Goal: Task Accomplishment & Management: Use online tool/utility

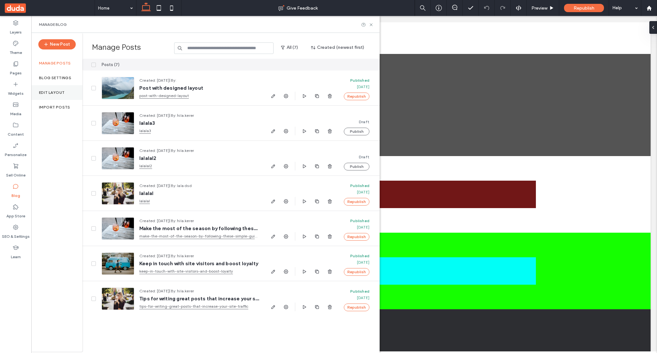
click at [52, 93] on label "Edit Layout" at bounding box center [52, 92] width 26 height 4
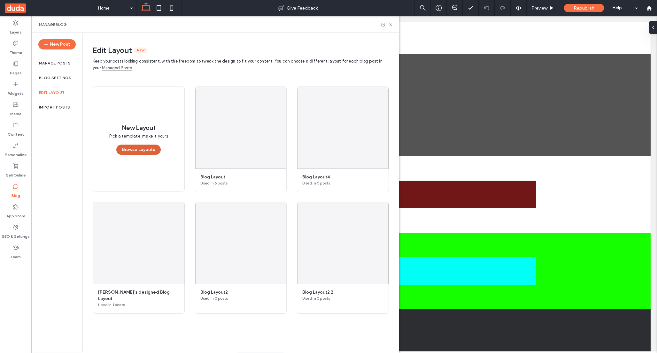
click at [143, 151] on button "Browse Layouts" at bounding box center [138, 150] width 44 height 10
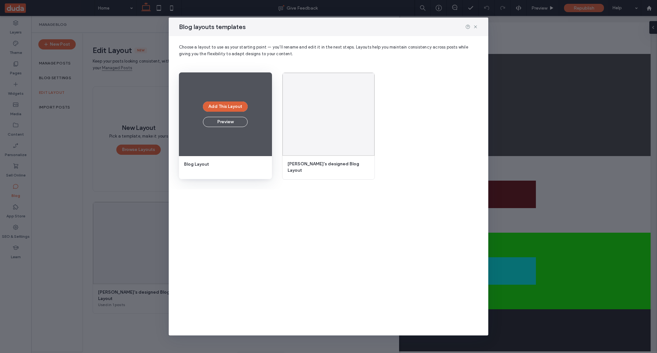
click at [225, 110] on button "Add This Layout" at bounding box center [225, 107] width 45 height 10
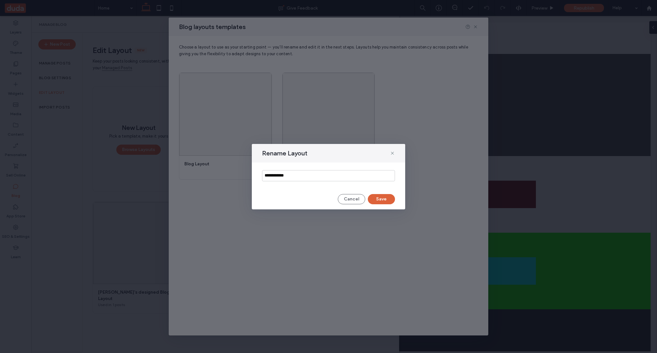
type input "**********"
click at [381, 197] on button "Save" at bounding box center [381, 199] width 27 height 10
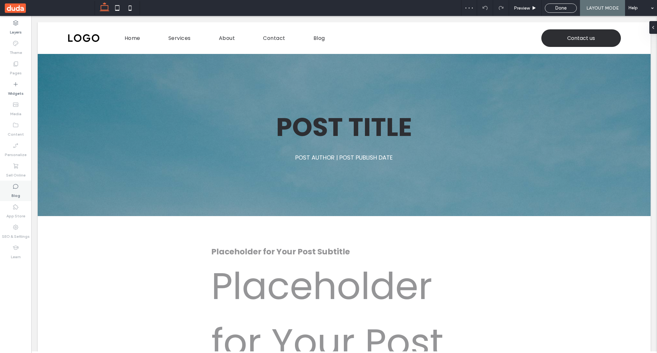
click at [17, 193] on label "Blog" at bounding box center [15, 194] width 9 height 9
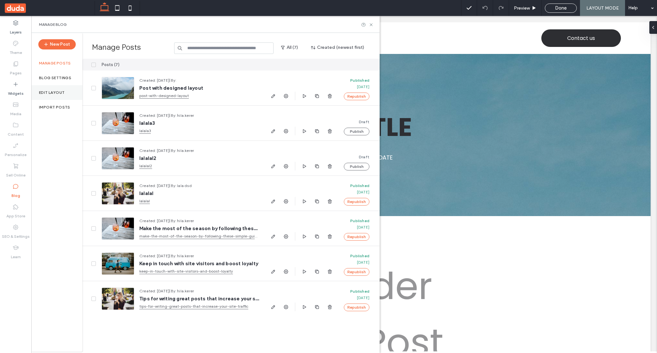
click at [47, 92] on label "Edit Layout" at bounding box center [52, 92] width 26 height 4
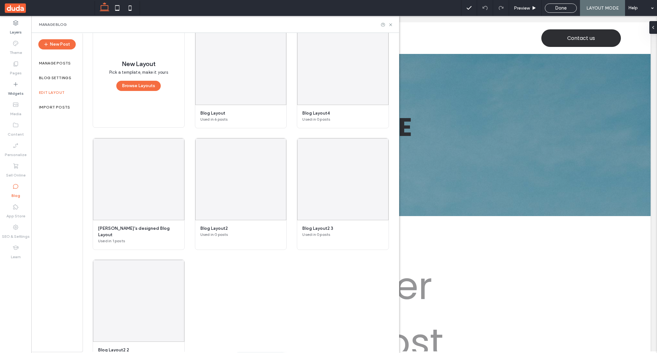
scroll to position [65, 0]
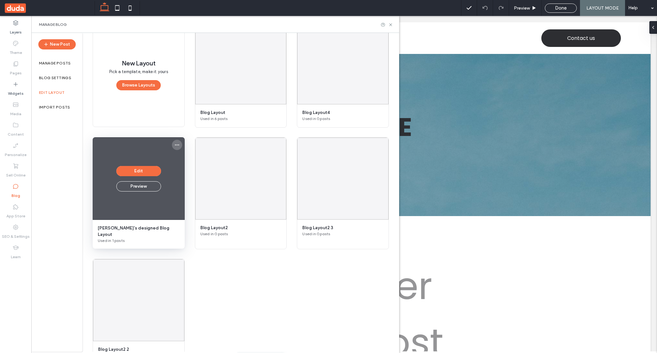
click at [177, 146] on icon "More options" at bounding box center [176, 144] width 5 height 5
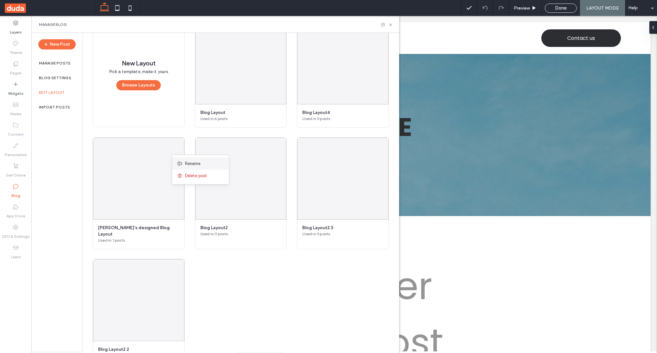
click at [190, 163] on span "Rename" at bounding box center [193, 164] width 16 height 6
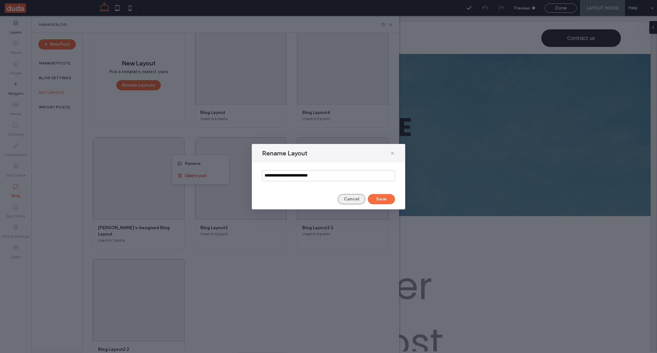
click at [350, 200] on button "Cancel" at bounding box center [351, 199] width 27 height 10
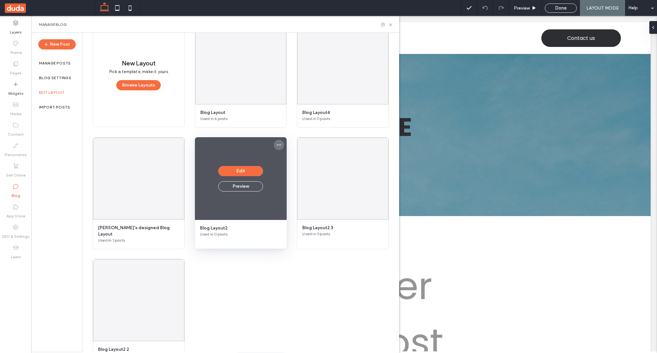
click at [280, 146] on use "More options" at bounding box center [279, 145] width 4 height 1
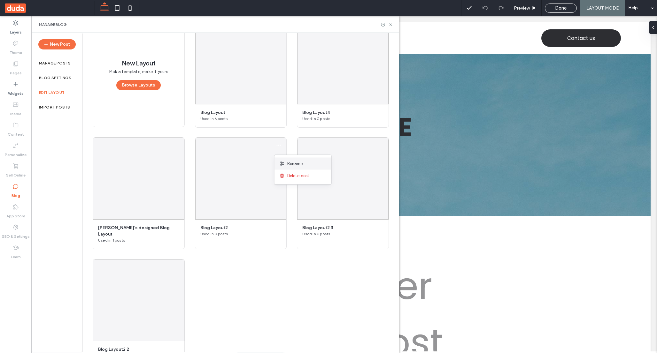
click at [297, 164] on span "Rename" at bounding box center [295, 164] width 16 height 6
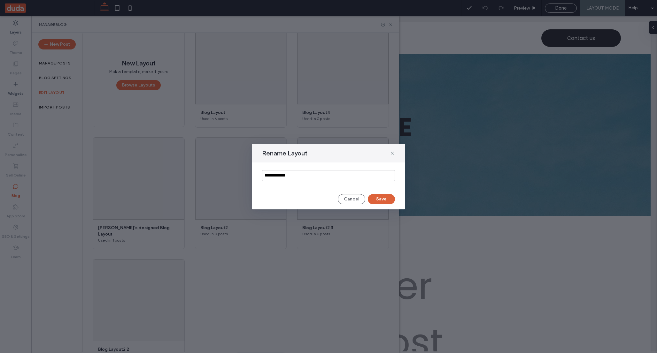
type input "**********"
click at [389, 200] on button "Save" at bounding box center [381, 199] width 27 height 10
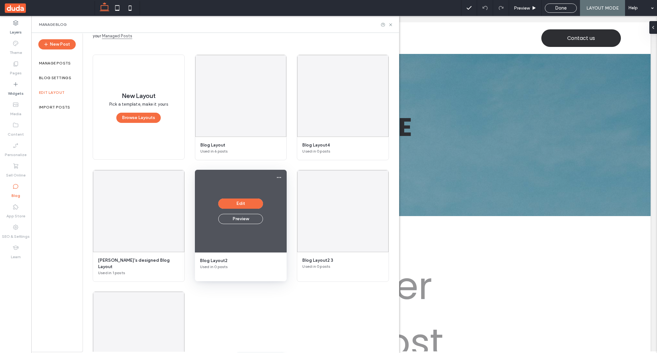
scroll to position [22, 0]
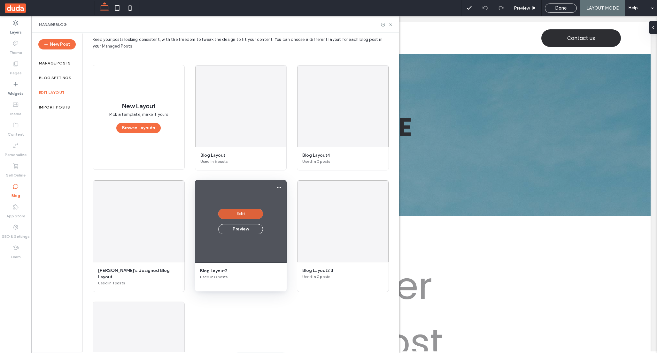
click at [244, 215] on button "Edit" at bounding box center [240, 214] width 45 height 10
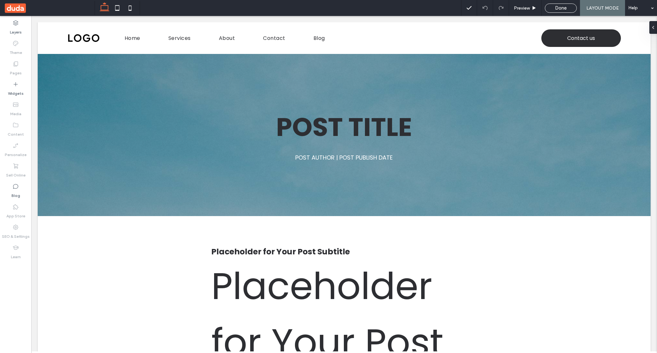
scroll to position [0, 0]
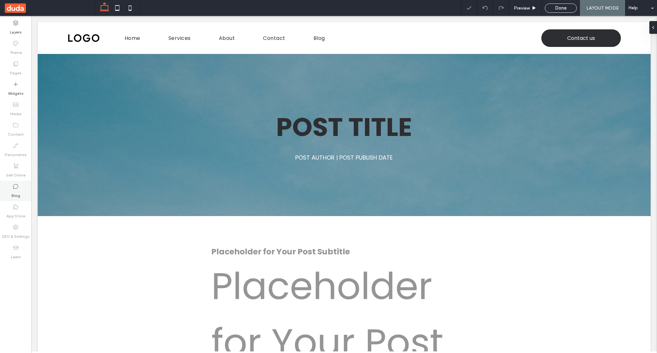
click at [13, 187] on use at bounding box center [15, 186] width 5 height 5
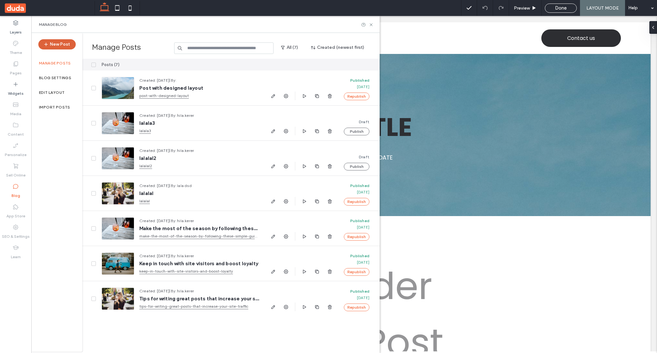
click at [55, 44] on button "New Post" at bounding box center [56, 44] width 37 height 10
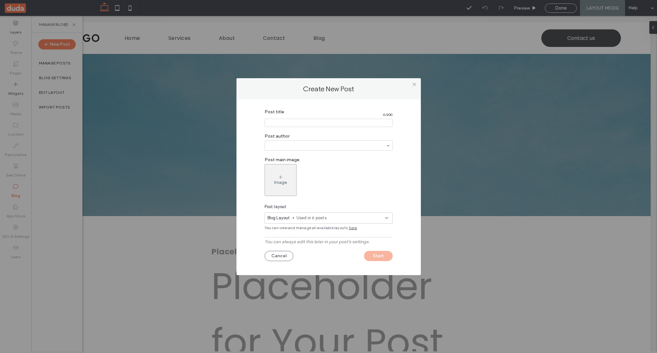
click at [276, 218] on span "Blog Layout" at bounding box center [278, 218] width 23 height 6
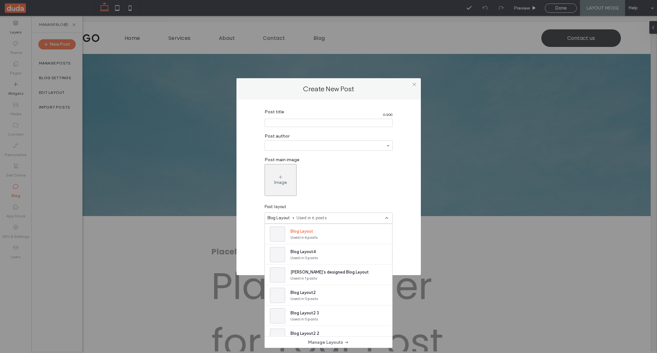
click at [302, 217] on span "Used in 6 posts" at bounding box center [340, 218] width 88 height 6
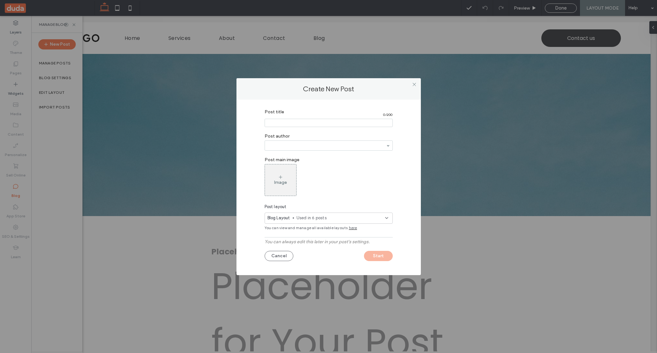
click at [302, 217] on span "Used in 6 posts" at bounding box center [340, 218] width 88 height 6
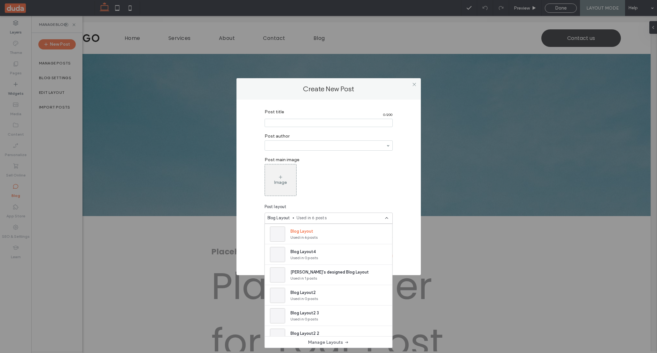
click at [330, 207] on div "Post layout" at bounding box center [328, 207] width 128 height 6
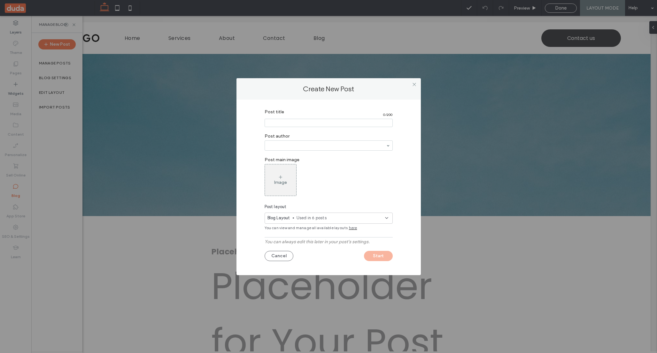
click at [328, 217] on span "Used in 6 posts" at bounding box center [340, 218] width 88 height 6
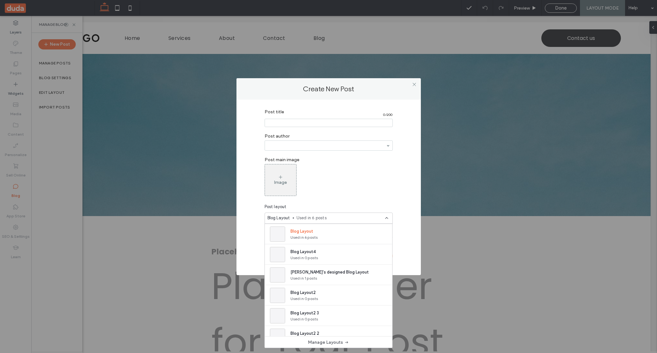
click at [348, 199] on div "Post title 0 / 200 Post author Post main image Image Post layout Blog Layout Us…" at bounding box center [328, 186] width 165 height 160
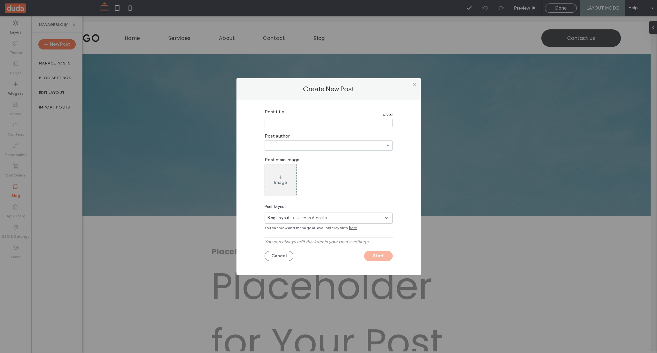
click at [350, 228] on span "here" at bounding box center [353, 228] width 8 height 6
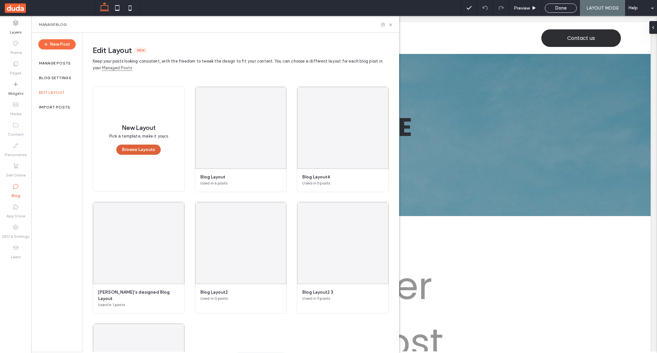
click at [131, 153] on button "Browse Layouts" at bounding box center [138, 150] width 44 height 10
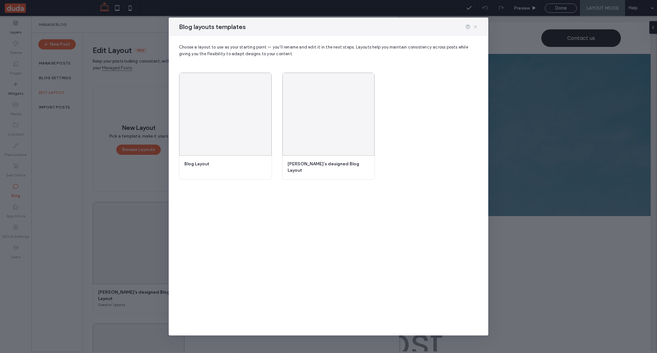
click at [476, 27] on icon at bounding box center [475, 26] width 5 height 5
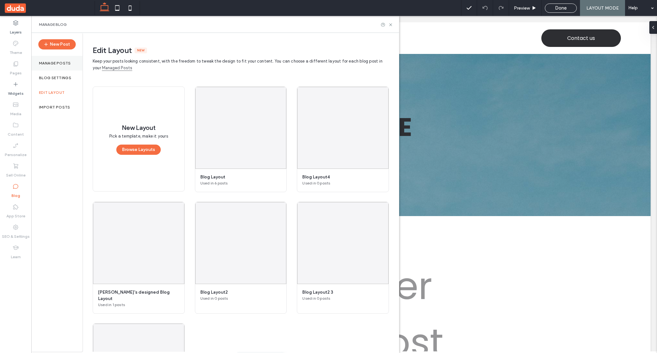
click at [50, 65] on label "Manage posts" at bounding box center [55, 63] width 32 height 4
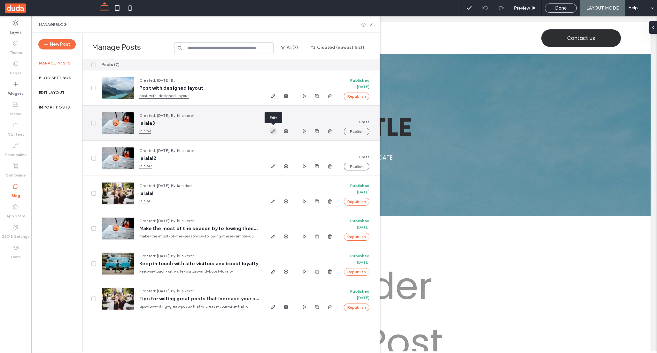
click at [272, 131] on use "button" at bounding box center [273, 131] width 4 height 4
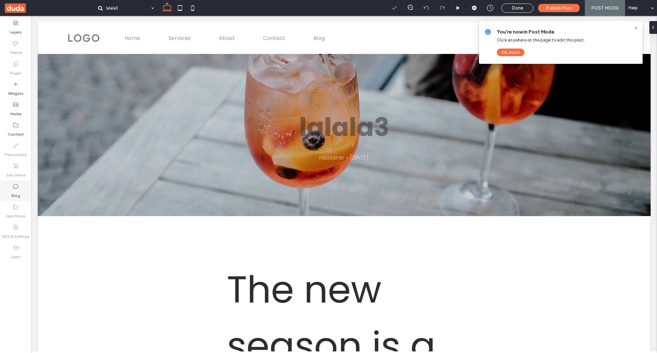
click at [15, 187] on icon at bounding box center [15, 186] width 6 height 6
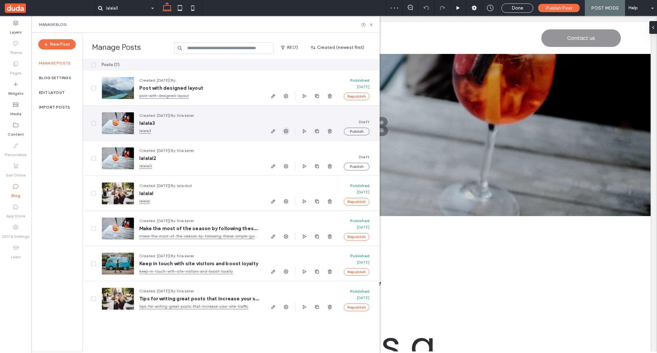
click at [286, 130] on use "button" at bounding box center [286, 131] width 4 height 4
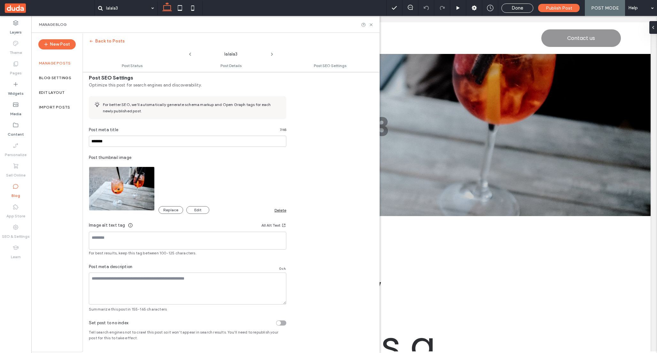
scroll to position [283, 0]
click at [371, 23] on icon at bounding box center [371, 24] width 5 height 5
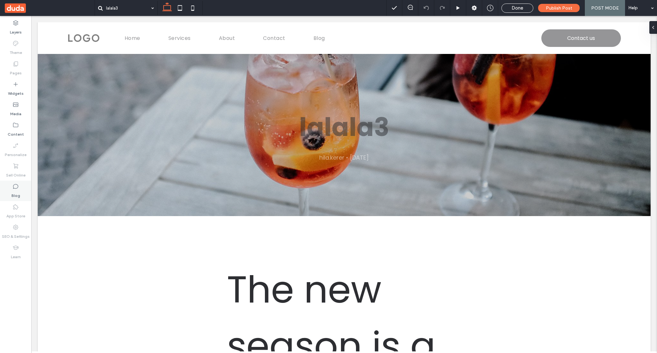
click at [14, 192] on label "Blog" at bounding box center [15, 194] width 9 height 9
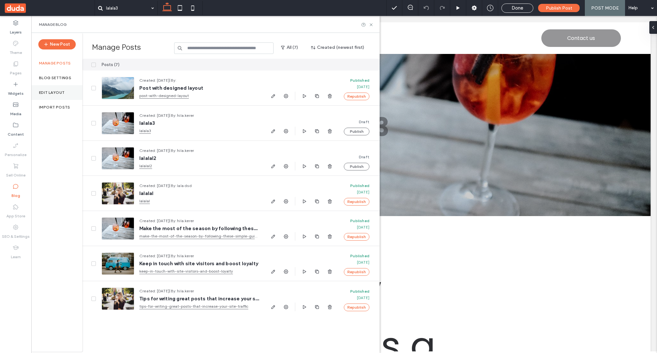
click at [56, 95] on label "Edit Layout" at bounding box center [52, 92] width 26 height 4
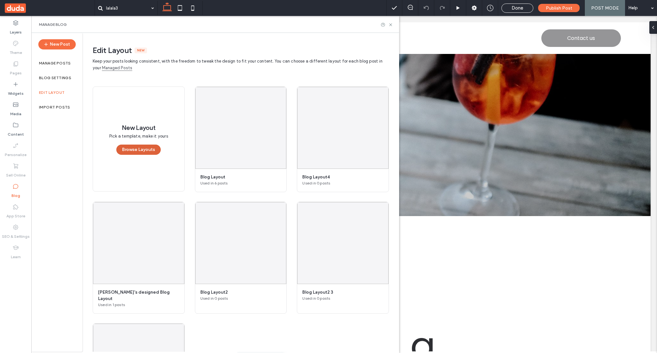
click at [138, 151] on button "Browse Layouts" at bounding box center [138, 150] width 44 height 10
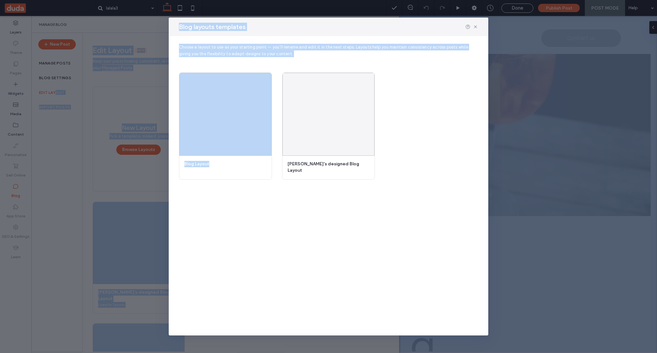
click at [202, 209] on div "Blog layouts templates Choose a layout to use as your starting point — you’ll r…" at bounding box center [328, 177] width 319 height 318
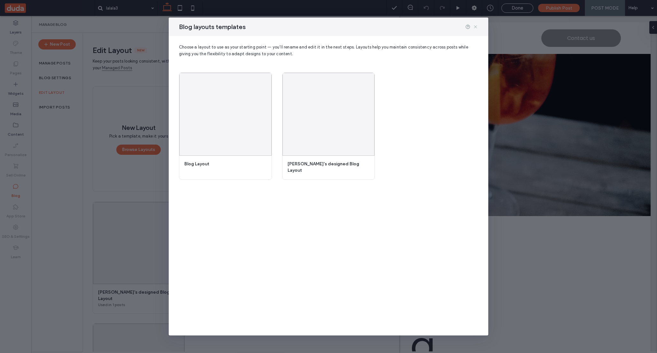
click at [476, 27] on icon at bounding box center [475, 26] width 5 height 5
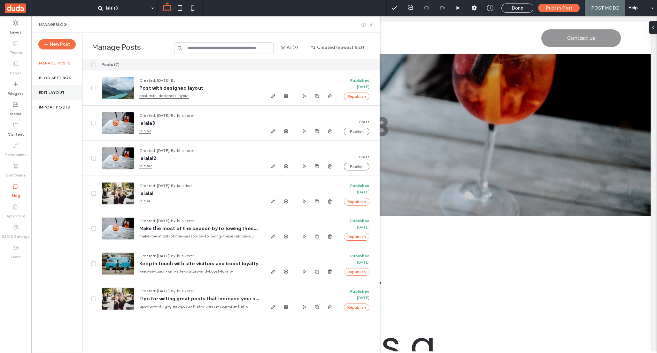
click at [52, 91] on label "Edit Layout" at bounding box center [52, 92] width 26 height 4
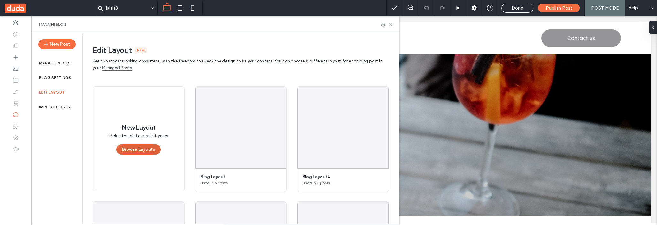
click at [136, 150] on button "Browse Layouts" at bounding box center [138, 150] width 44 height 10
